Goal: Task Accomplishment & Management: Manage account settings

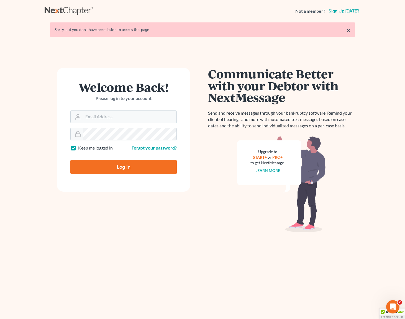
type input "[EMAIL_ADDRESS][DOMAIN_NAME]"
click at [142, 166] on input "Log In" at bounding box center [123, 167] width 106 height 14
type input "Thinking..."
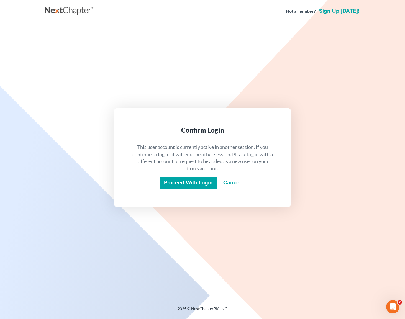
click at [206, 186] on input "Proceed with login" at bounding box center [188, 183] width 58 height 13
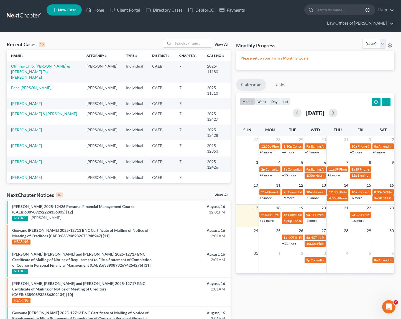
click at [355, 218] on link "+16 more" at bounding box center [357, 220] width 14 height 4
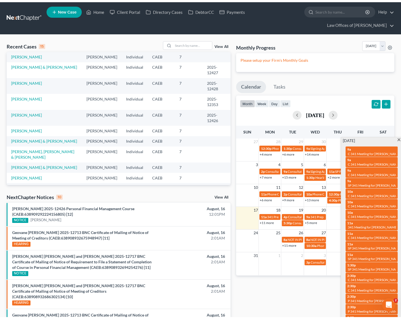
scroll to position [40, 0]
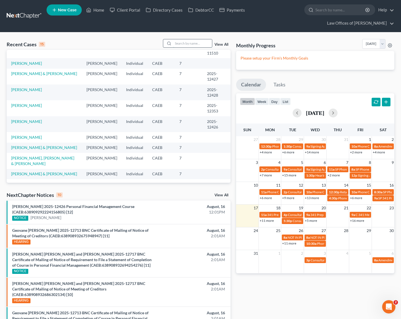
click at [191, 39] on input "search" at bounding box center [192, 43] width 39 height 8
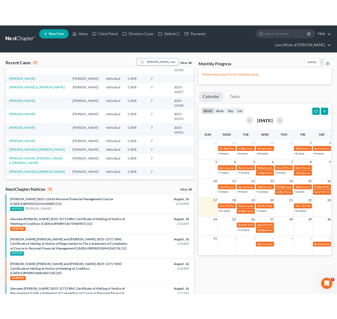
scroll to position [0, 0]
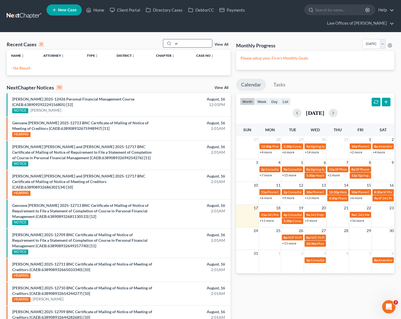
type input "a"
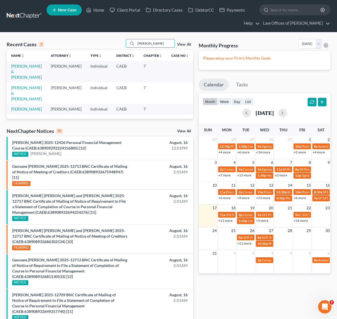
drag, startPoint x: 157, startPoint y: 44, endPoint x: 120, endPoint y: 37, distance: 37.3
click at [120, 37] on div "Recent Cases 3 Camilla View All Name unfold_more expand_more expand_less Attorn…" at bounding box center [168, 238] width 337 height 413
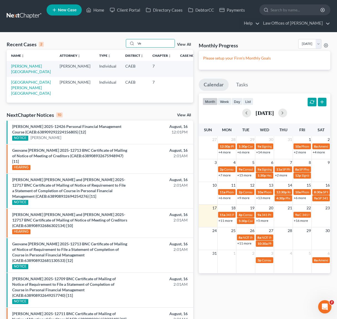
type input "V"
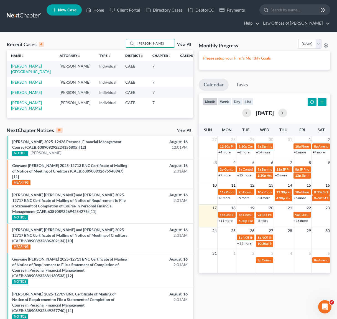
type input "Venega"
click at [27, 80] on link "Venegas, Jessica" at bounding box center [26, 82] width 31 height 5
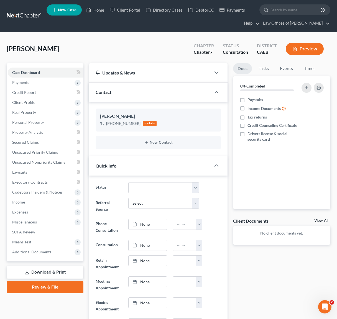
scroll to position [270, 0]
click at [98, 11] on link "Home" at bounding box center [95, 10] width 24 height 10
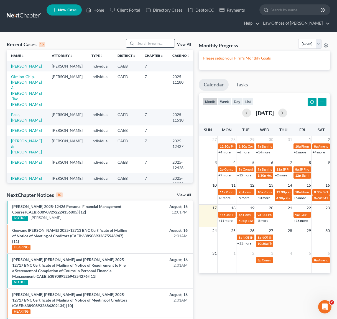
click at [149, 45] on input "search" at bounding box center [155, 43] width 39 height 8
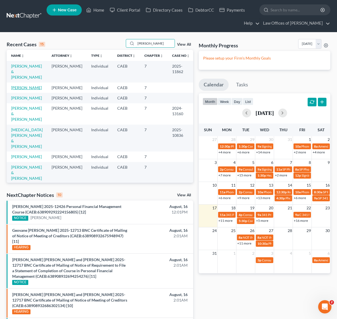
type input "vanessa"
click at [12, 85] on link "Sanchez, Vanessa" at bounding box center [26, 87] width 31 height 5
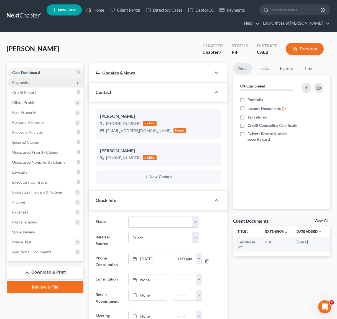
scroll to position [526, 0]
click at [99, 9] on link "Home" at bounding box center [95, 10] width 24 height 10
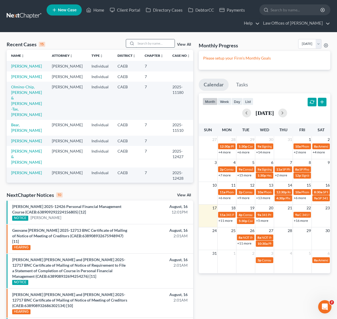
click at [145, 45] on input "search" at bounding box center [155, 43] width 39 height 8
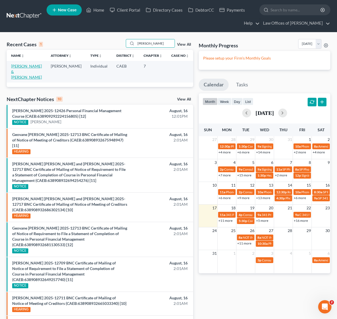
type input "Ballou"
click at [14, 68] on link "Ballou, Kenneth & Christen" at bounding box center [26, 72] width 31 height 16
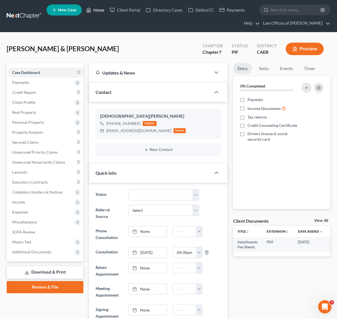
click at [100, 11] on link "Home" at bounding box center [95, 10] width 24 height 10
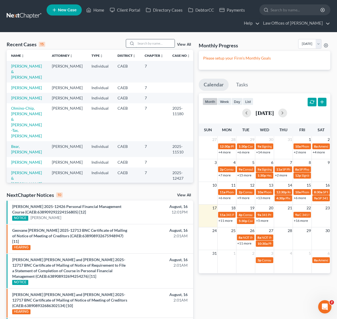
click at [148, 42] on input "search" at bounding box center [155, 43] width 39 height 8
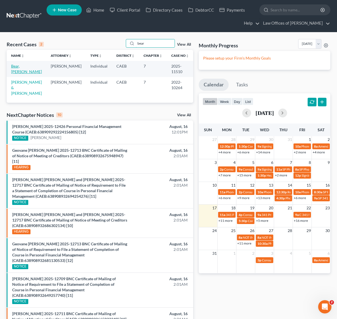
type input "bear"
click at [17, 67] on link "Bear, Sara" at bounding box center [26, 69] width 31 height 10
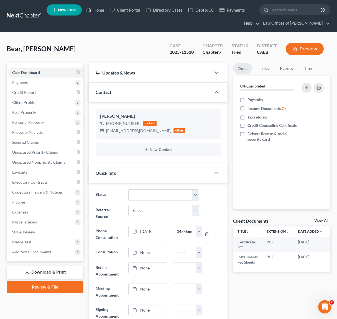
scroll to position [4800, 0]
click at [39, 253] on span "Additional Documents" at bounding box center [31, 251] width 39 height 5
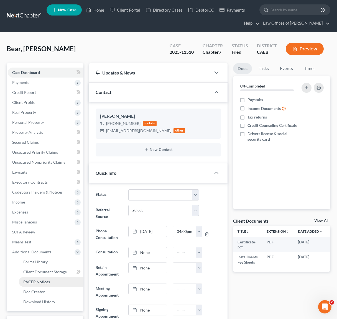
click at [43, 280] on span "PACER Notices" at bounding box center [36, 281] width 27 height 5
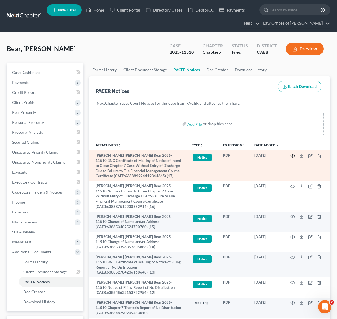
click at [292, 154] on icon "button" at bounding box center [292, 156] width 4 height 4
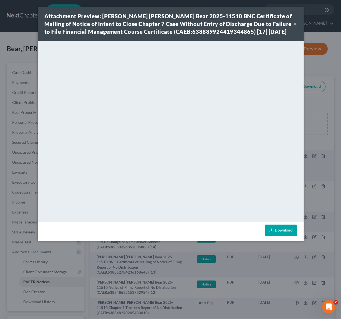
click at [294, 23] on button "×" at bounding box center [295, 23] width 4 height 7
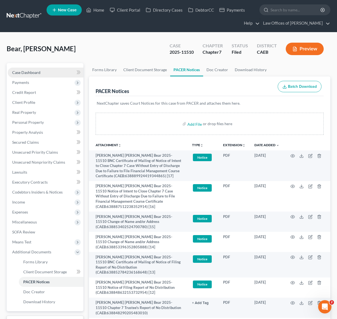
click at [48, 73] on link "Case Dashboard" at bounding box center [46, 73] width 76 height 10
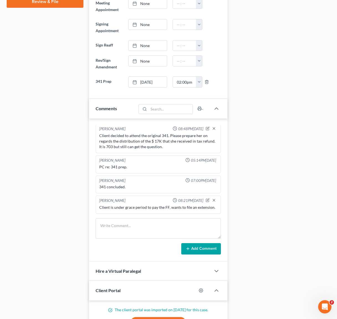
scroll to position [4800, 0]
click at [128, 219] on textarea at bounding box center [158, 228] width 125 height 20
type textarea "Just emailed her to tell that she has 5 days to pay."
click at [192, 246] on button "Add Comment" at bounding box center [201, 249] width 40 height 12
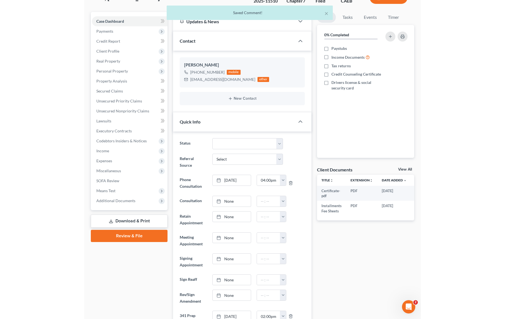
scroll to position [0, 0]
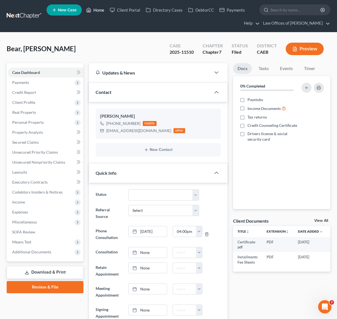
click at [100, 12] on link "Home" at bounding box center [95, 10] width 24 height 10
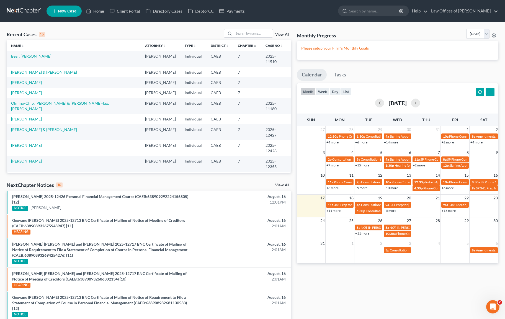
click at [333, 210] on link "+11 more" at bounding box center [333, 211] width 14 height 4
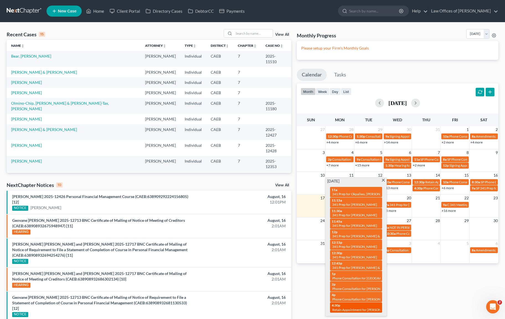
click at [348, 305] on div "4:30p Retain Appointment for Gutierrez, Blanca" at bounding box center [356, 307] width 49 height 9
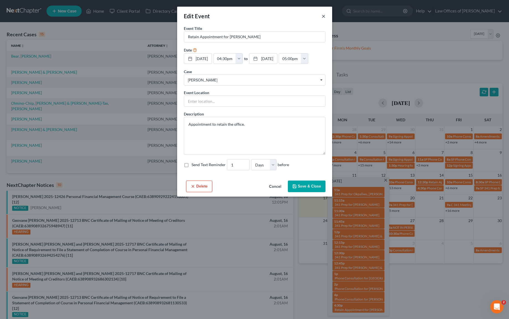
click at [324, 16] on button "×" at bounding box center [324, 16] width 4 height 7
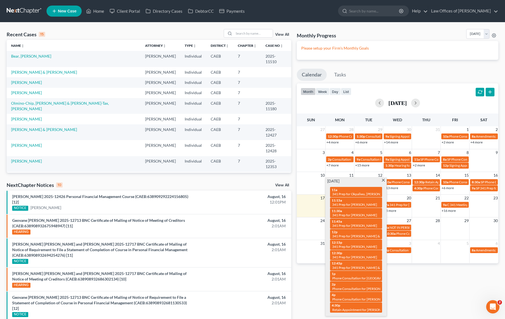
click at [383, 181] on span at bounding box center [383, 181] width 4 height 4
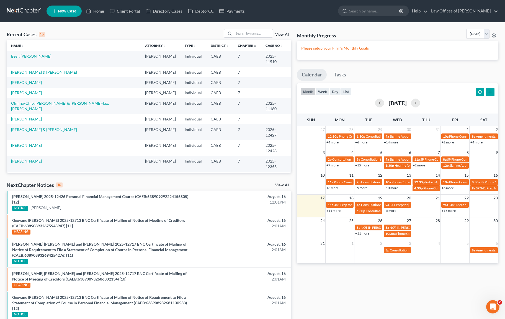
click at [388, 211] on link "+5 more" at bounding box center [390, 211] width 12 height 4
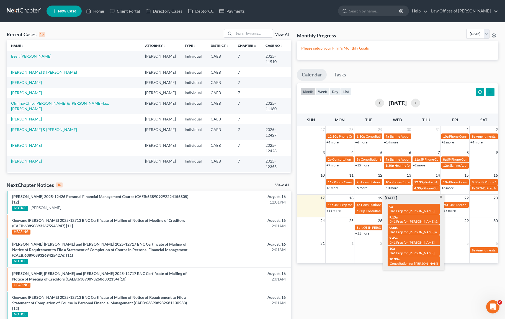
click at [405, 196] on span at bounding box center [441, 198] width 4 height 4
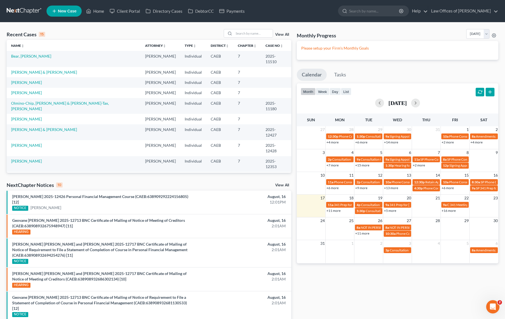
click at [362, 233] on link "+11 more" at bounding box center [362, 233] width 14 height 4
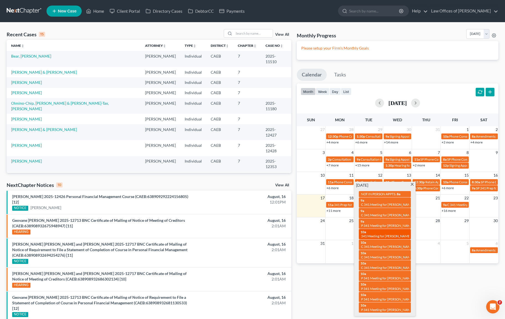
click at [368, 232] on div "10a 341 Meeting for Kassidy Roxanne Boyd" at bounding box center [385, 234] width 49 height 9
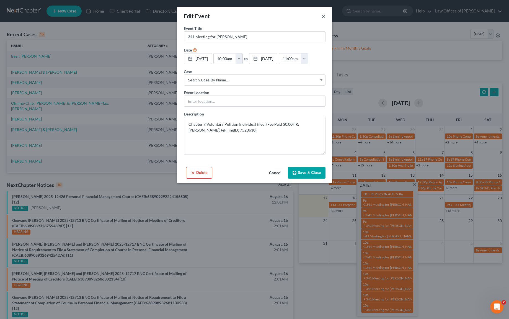
click at [324, 14] on button "×" at bounding box center [324, 16] width 4 height 7
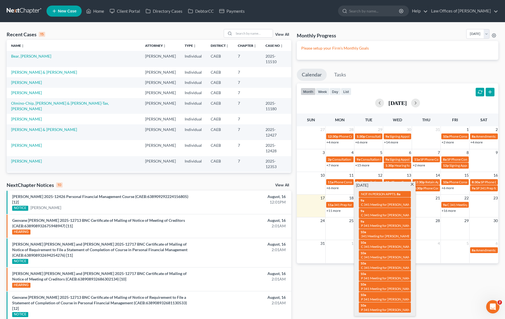
click at [405, 184] on span at bounding box center [412, 185] width 4 height 4
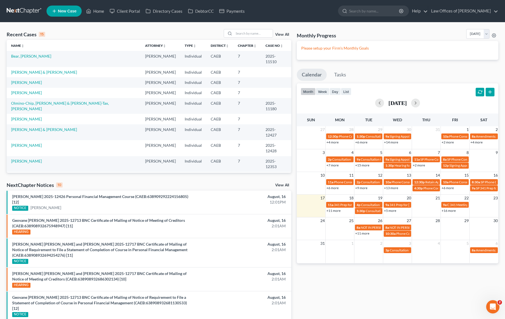
click at [388, 212] on link "+5 more" at bounding box center [390, 211] width 12 height 4
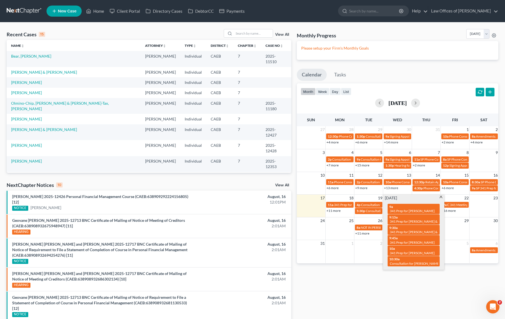
click at [405, 197] on span at bounding box center [441, 198] width 4 height 4
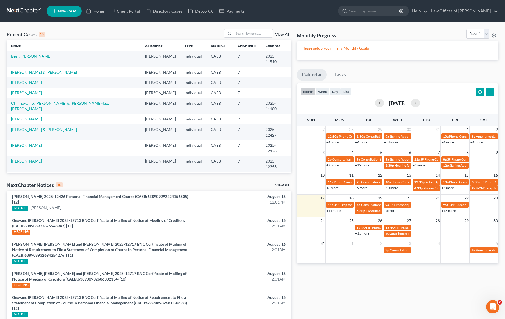
click at [405, 211] on link "+16 more" at bounding box center [449, 211] width 14 height 4
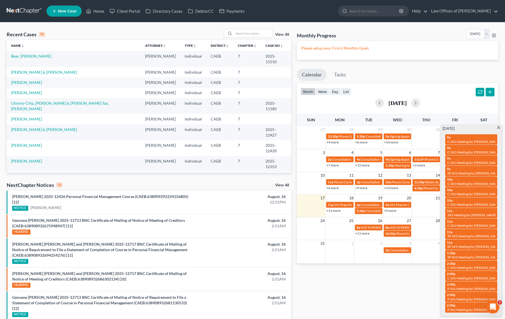
click at [405, 127] on span at bounding box center [498, 128] width 4 height 4
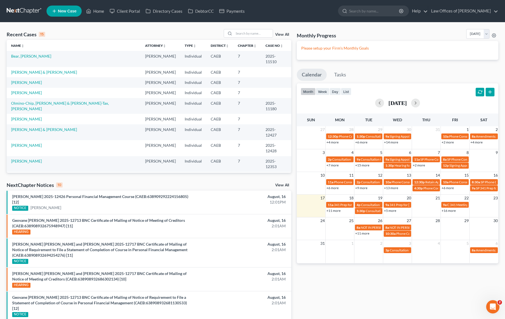
click at [390, 211] on link "+5 more" at bounding box center [390, 211] width 12 height 4
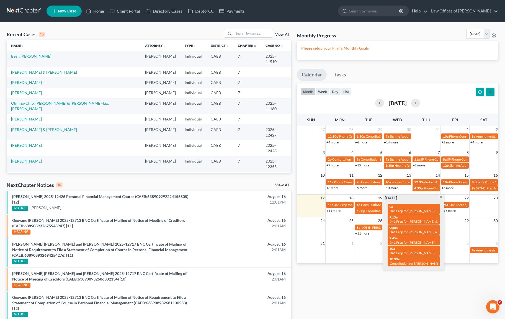
click at [405, 197] on span at bounding box center [441, 198] width 4 height 4
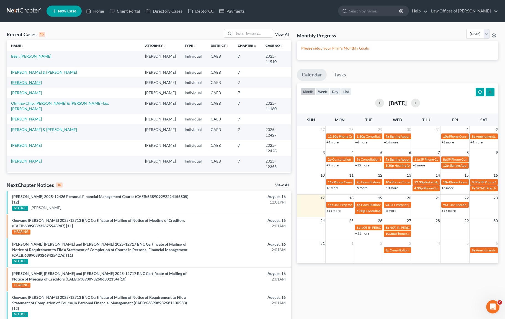
click at [24, 80] on link "Sanchez, Vanessa" at bounding box center [26, 82] width 31 height 5
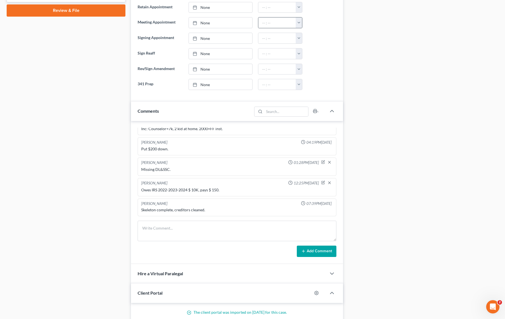
scroll to position [267, 0]
click at [191, 231] on textarea at bounding box center [237, 230] width 199 height 20
type textarea "s"
type textarea "She goes by Venegas however that last name doesn't show in her docs. SSC shows …"
click at [315, 250] on button "Add Comment" at bounding box center [317, 251] width 40 height 12
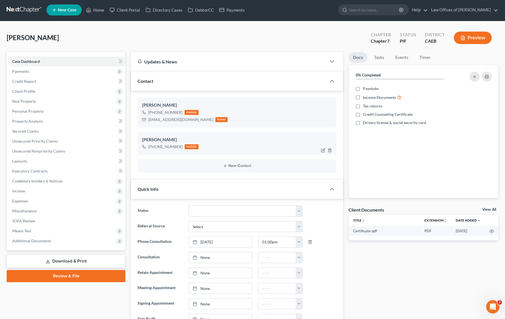
scroll to position [0, 0]
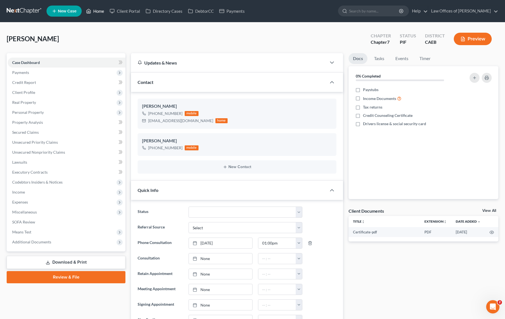
click at [101, 12] on link "Home" at bounding box center [95, 11] width 24 height 10
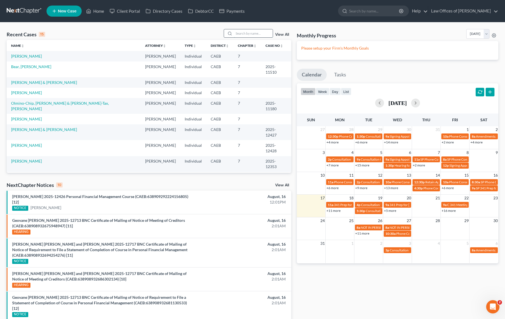
click at [249, 32] on input "search" at bounding box center [253, 33] width 39 height 8
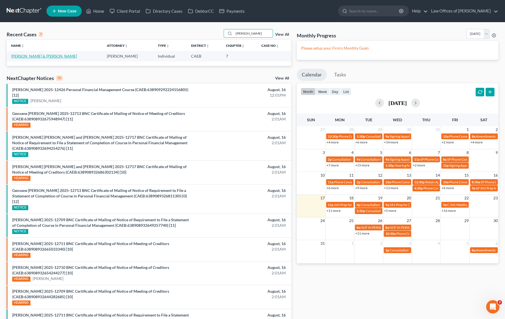
type input "dondiego"
click at [77, 58] on link "Alarcon-Dondiego, Joselito & Andrino-Dondiego, Cristy" at bounding box center [44, 56] width 66 height 5
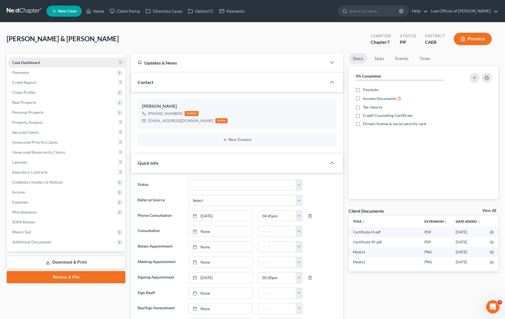
scroll to position [4969, 0]
click at [98, 12] on link "Home" at bounding box center [95, 11] width 24 height 10
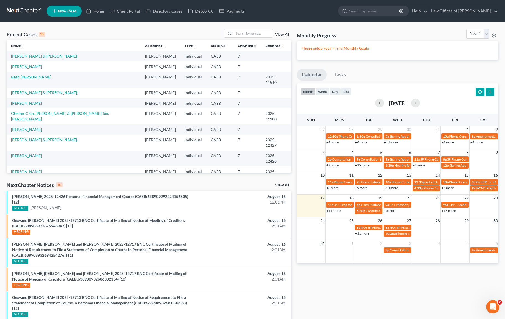
click at [361, 235] on link "+11 more" at bounding box center [362, 233] width 14 height 4
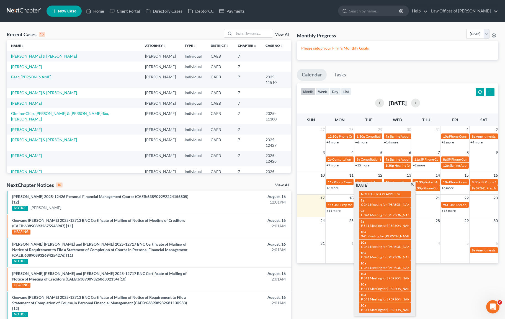
click at [405, 185] on span at bounding box center [412, 185] width 4 height 4
